Goal: Task Accomplishment & Management: Manage account settings

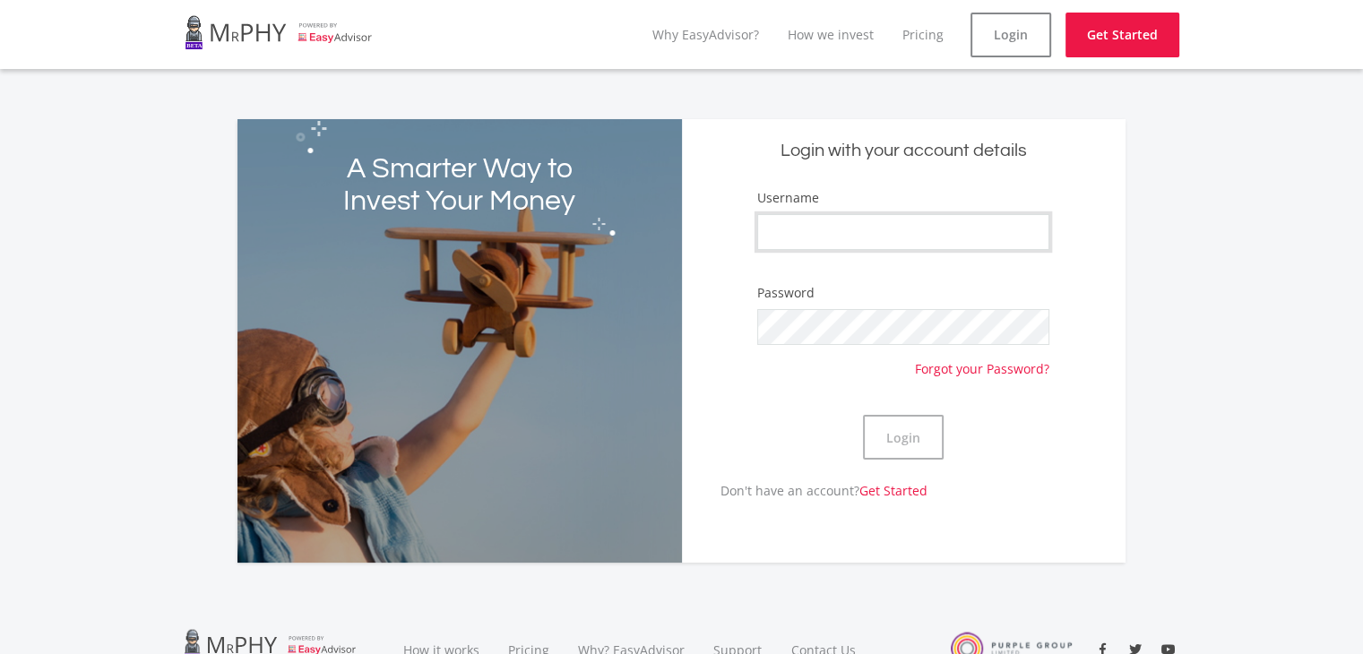
click at [882, 243] on input "Username" at bounding box center [903, 232] width 292 height 36
click at [922, 237] on input "Username" at bounding box center [903, 232] width 292 height 36
type input "sabihahsamed"
click at [893, 449] on button "Login" at bounding box center [903, 437] width 81 height 45
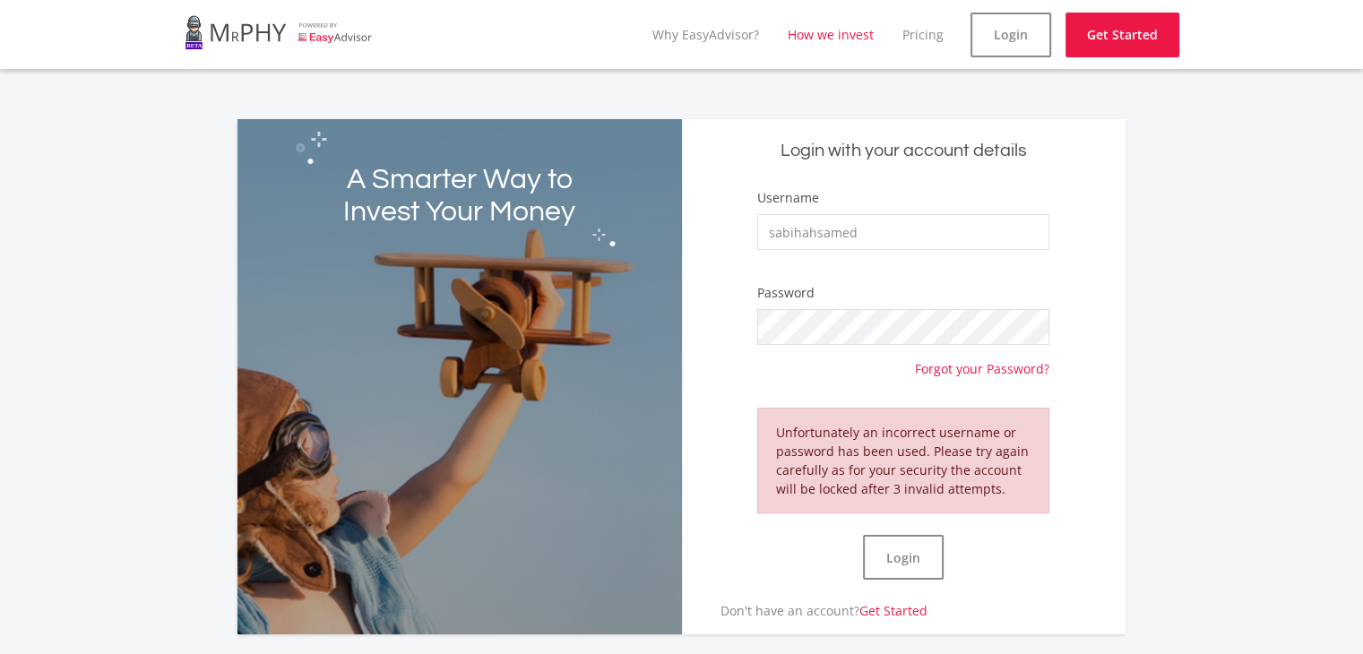
click at [839, 39] on link "How we invest" at bounding box center [830, 34] width 86 height 17
